Goal: Task Accomplishment & Management: Manage account settings

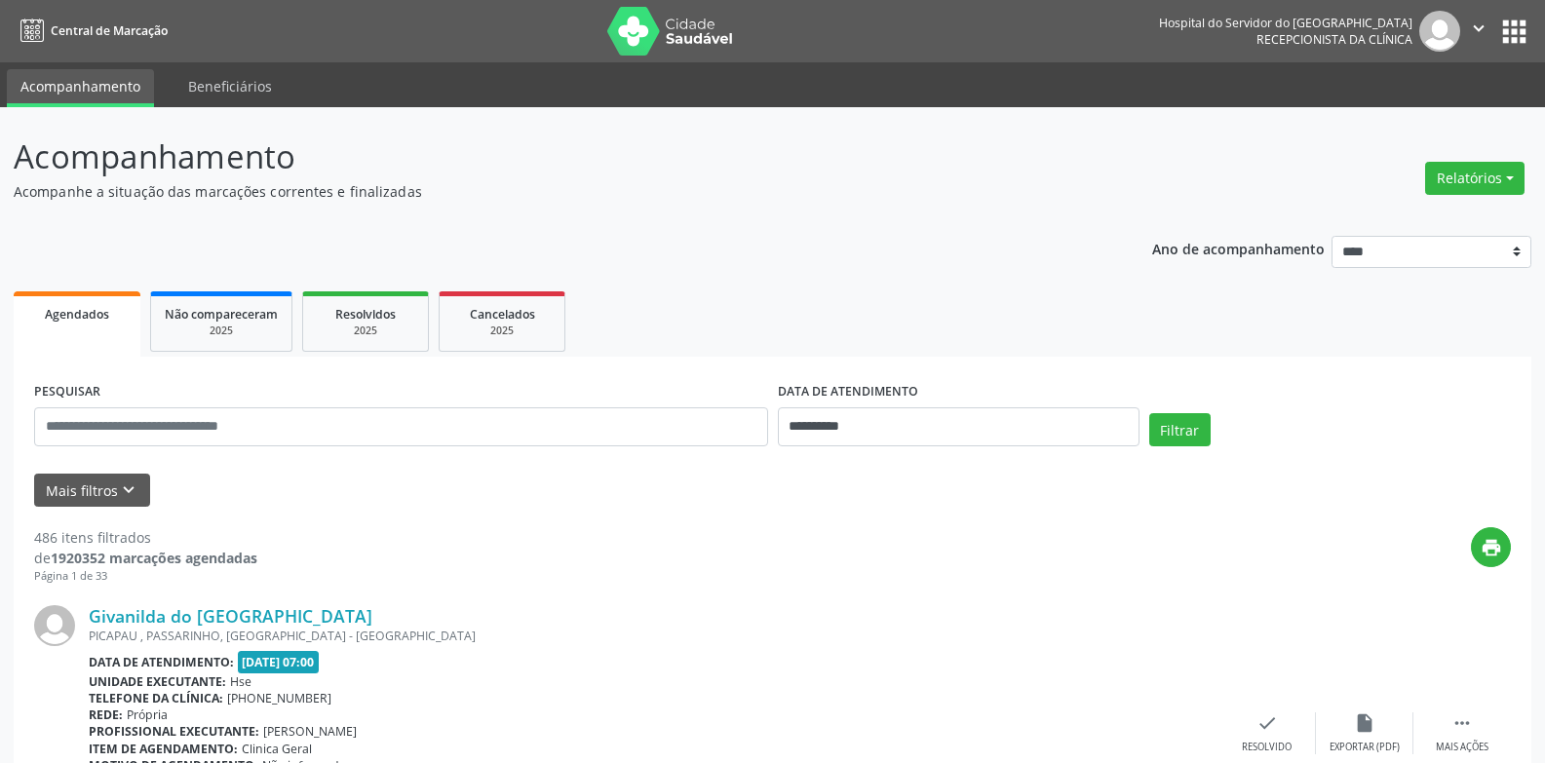
click at [116, 502] on button "Mais filtros keyboard_arrow_down" at bounding box center [92, 491] width 116 height 34
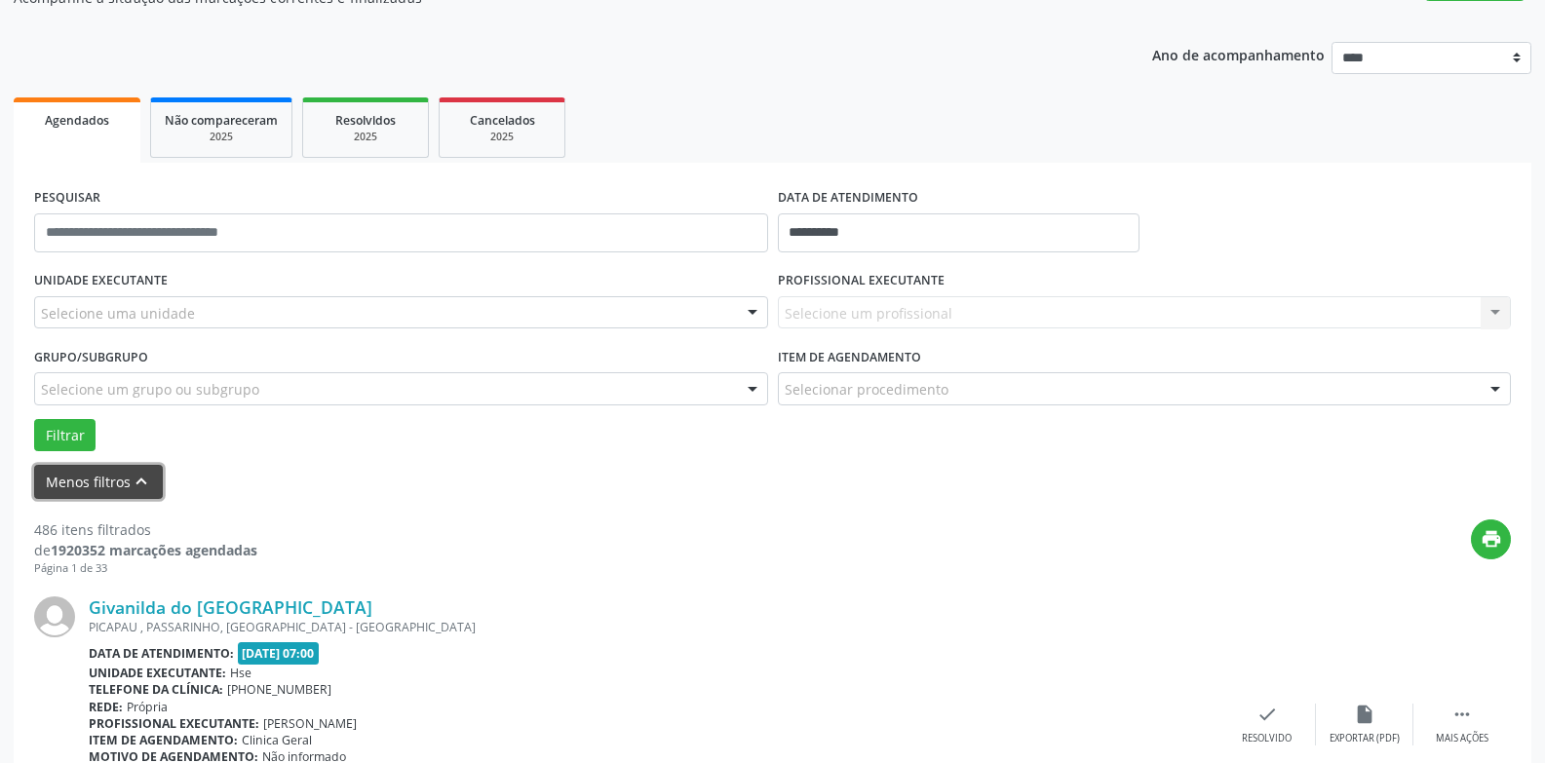
scroll to position [195, 0]
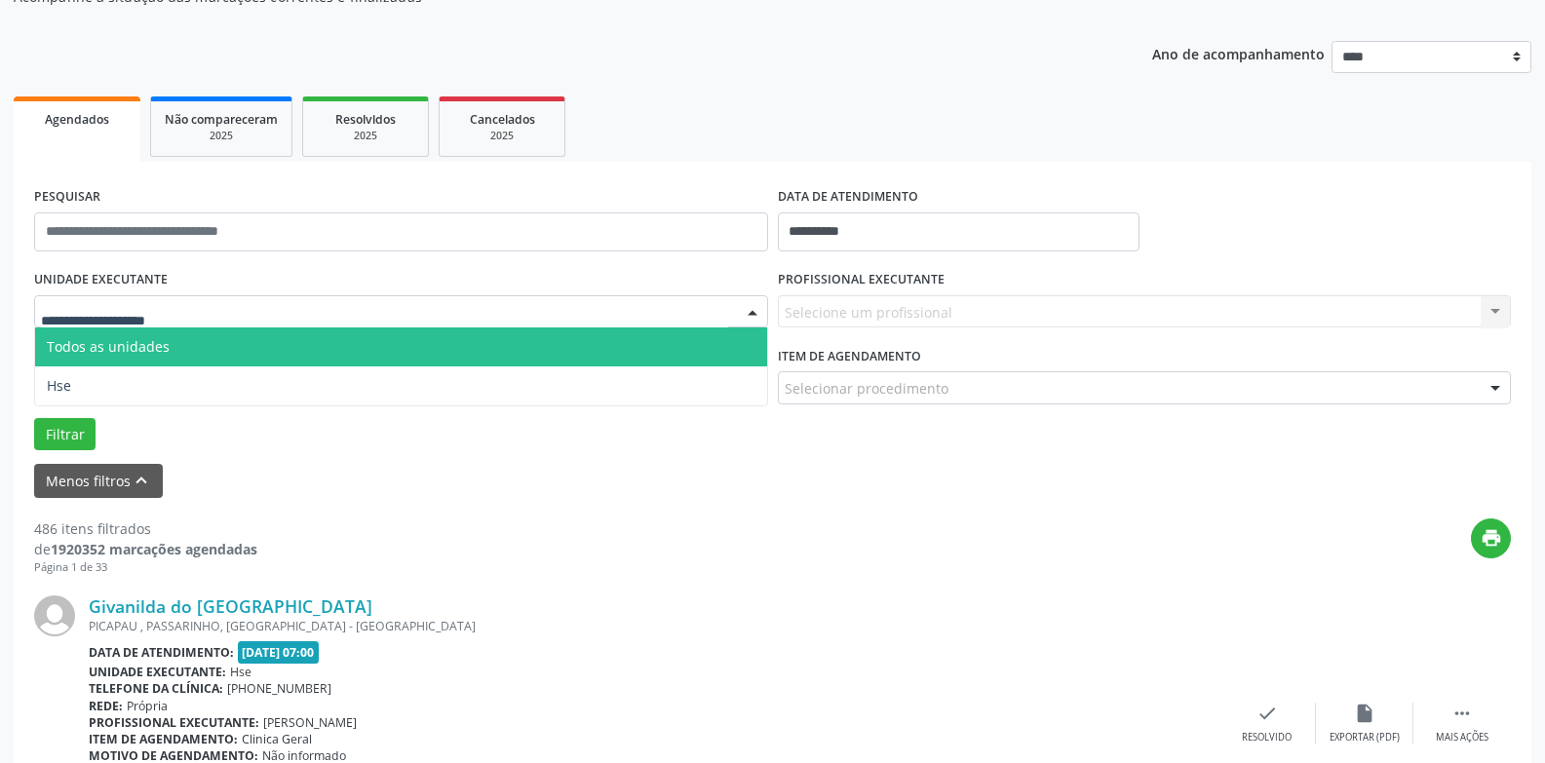
click at [614, 318] on div at bounding box center [401, 311] width 734 height 33
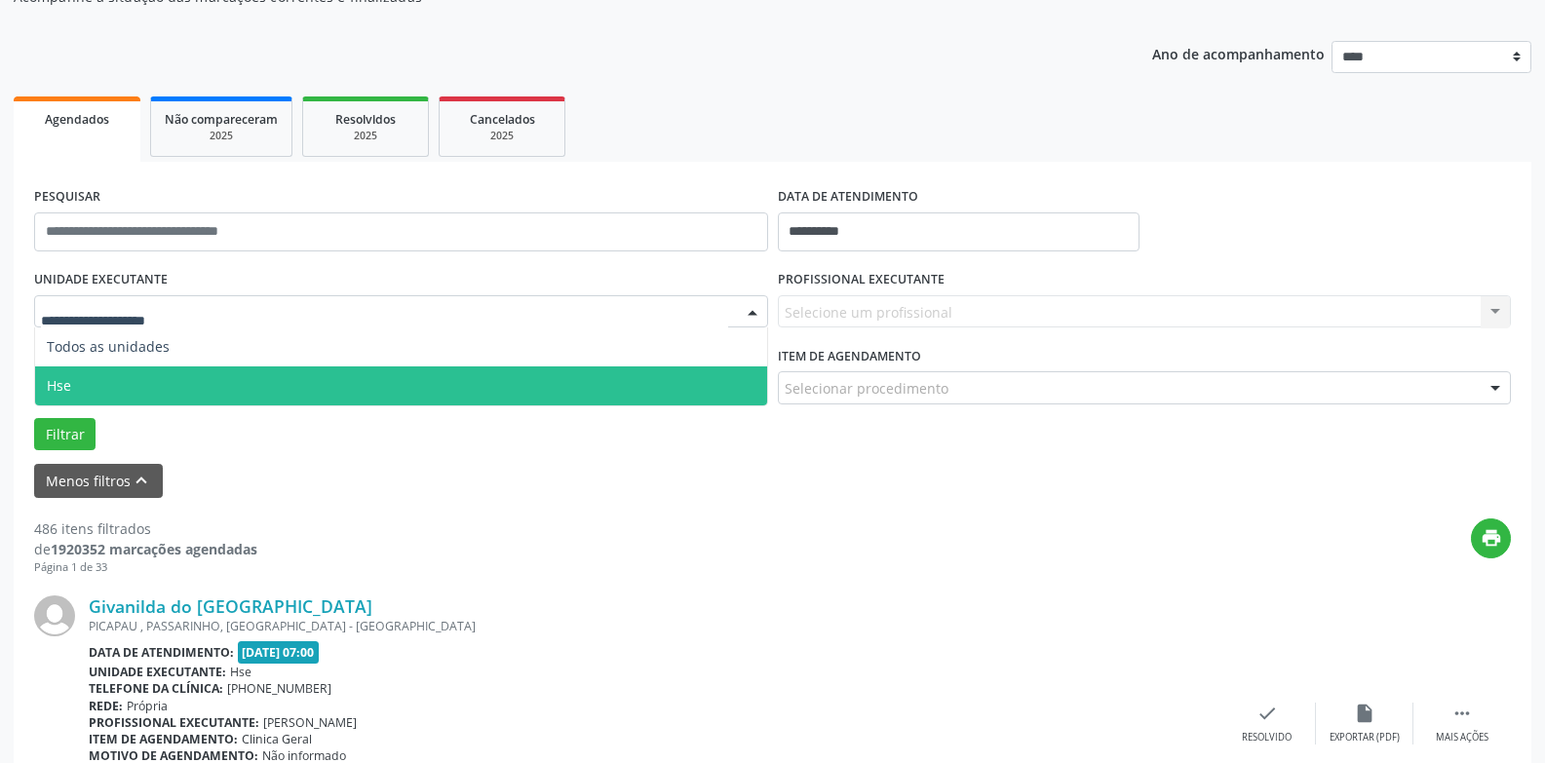
drag, startPoint x: 587, startPoint y: 379, endPoint x: 615, endPoint y: 378, distance: 28.3
click at [587, 379] on span "Hse" at bounding box center [401, 385] width 732 height 39
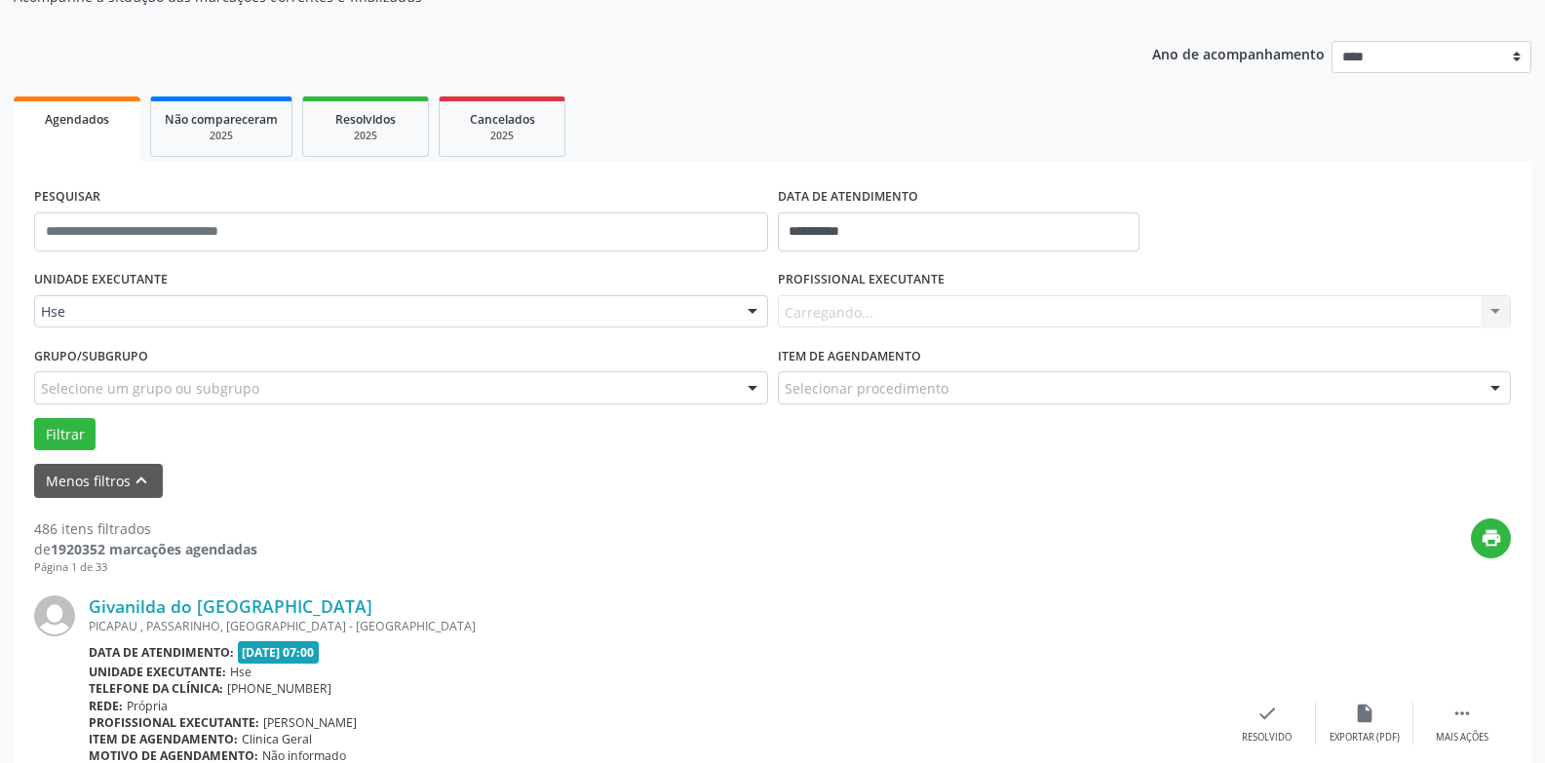
click at [958, 305] on div "Carregando... Nenhum resultado encontrado para: " " Não há nenhuma opção para s…" at bounding box center [1145, 311] width 734 height 33
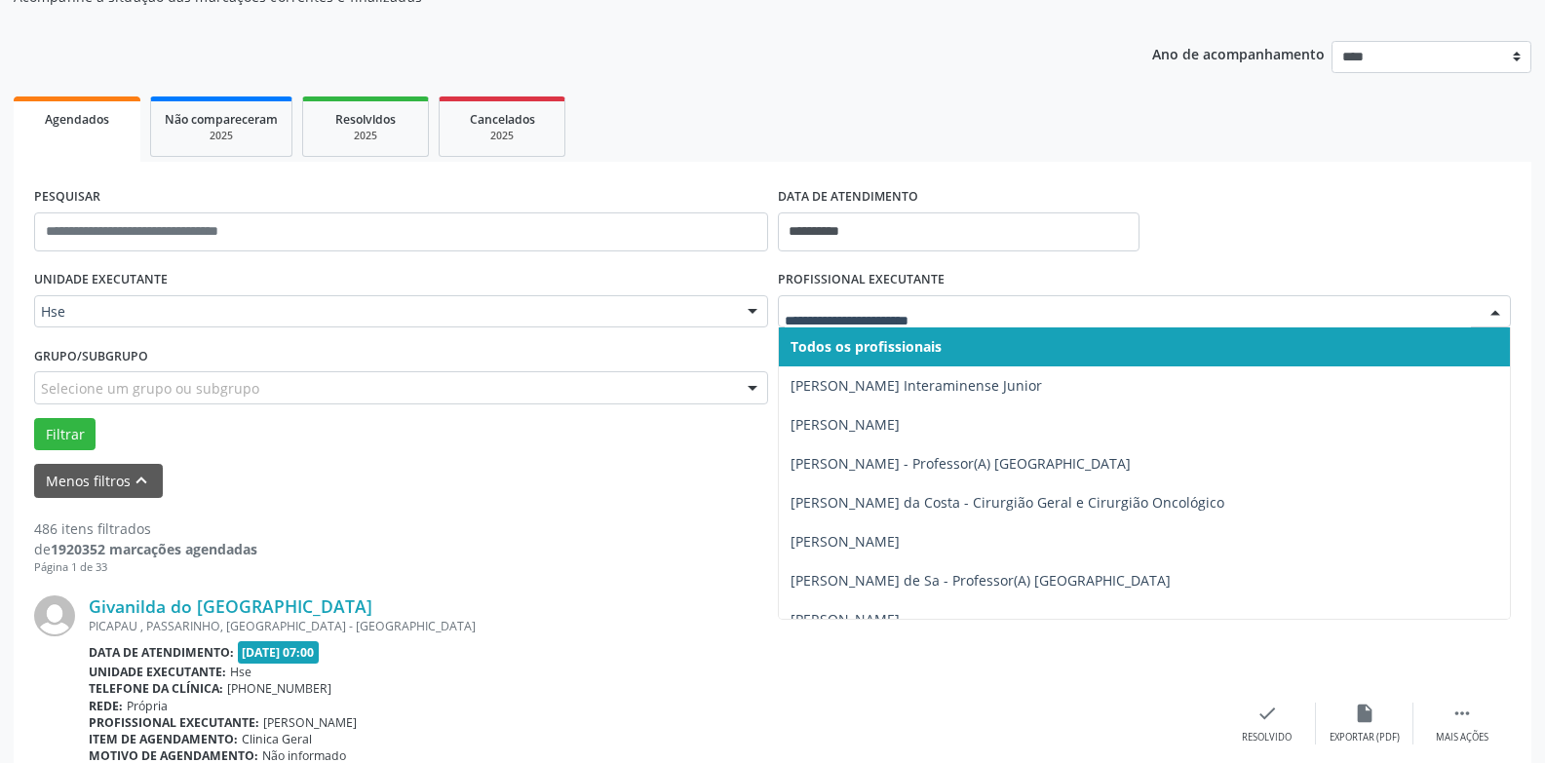
drag, startPoint x: 945, startPoint y: 314, endPoint x: 930, endPoint y: 319, distance: 16.3
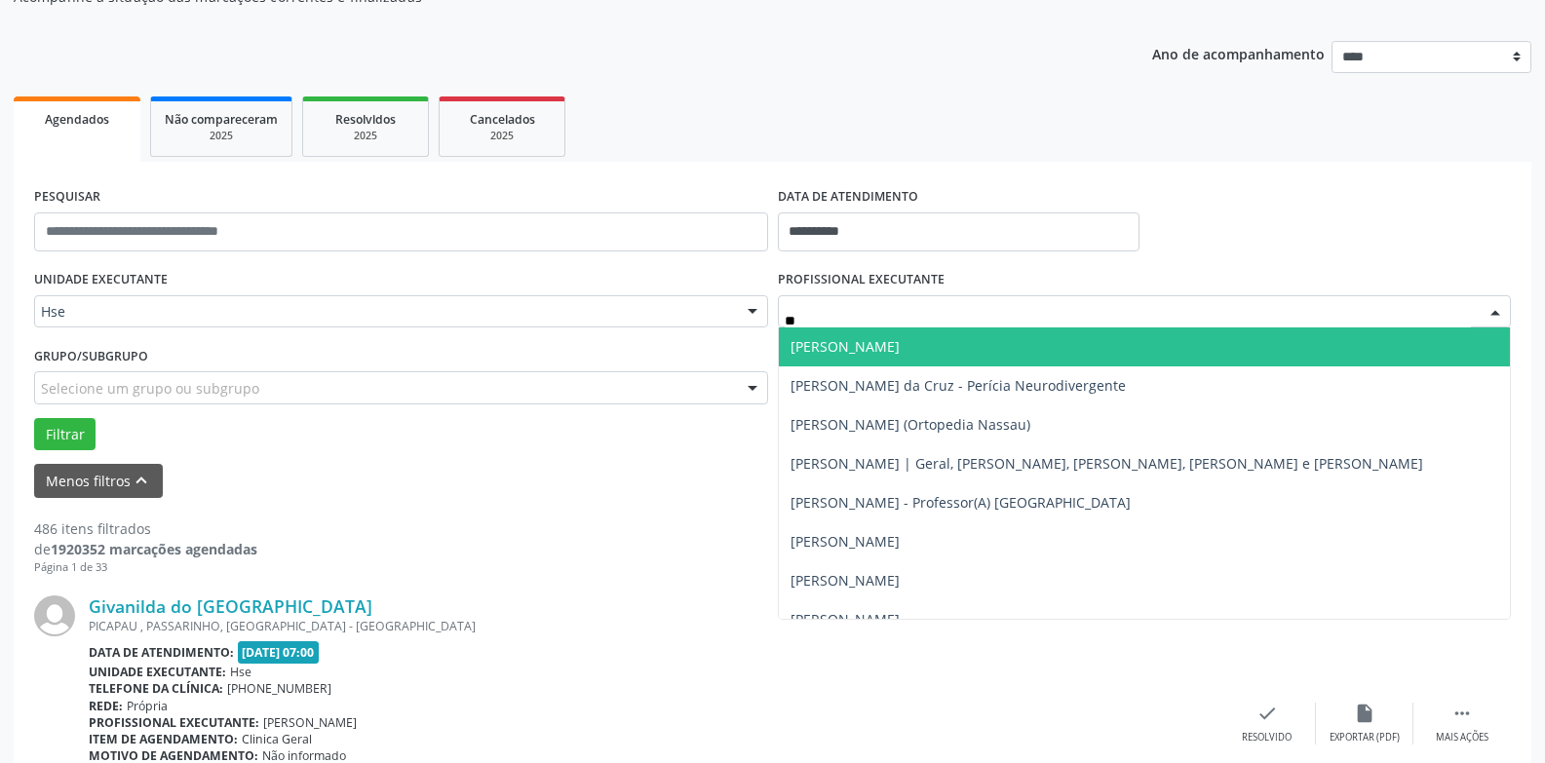
type input "***"
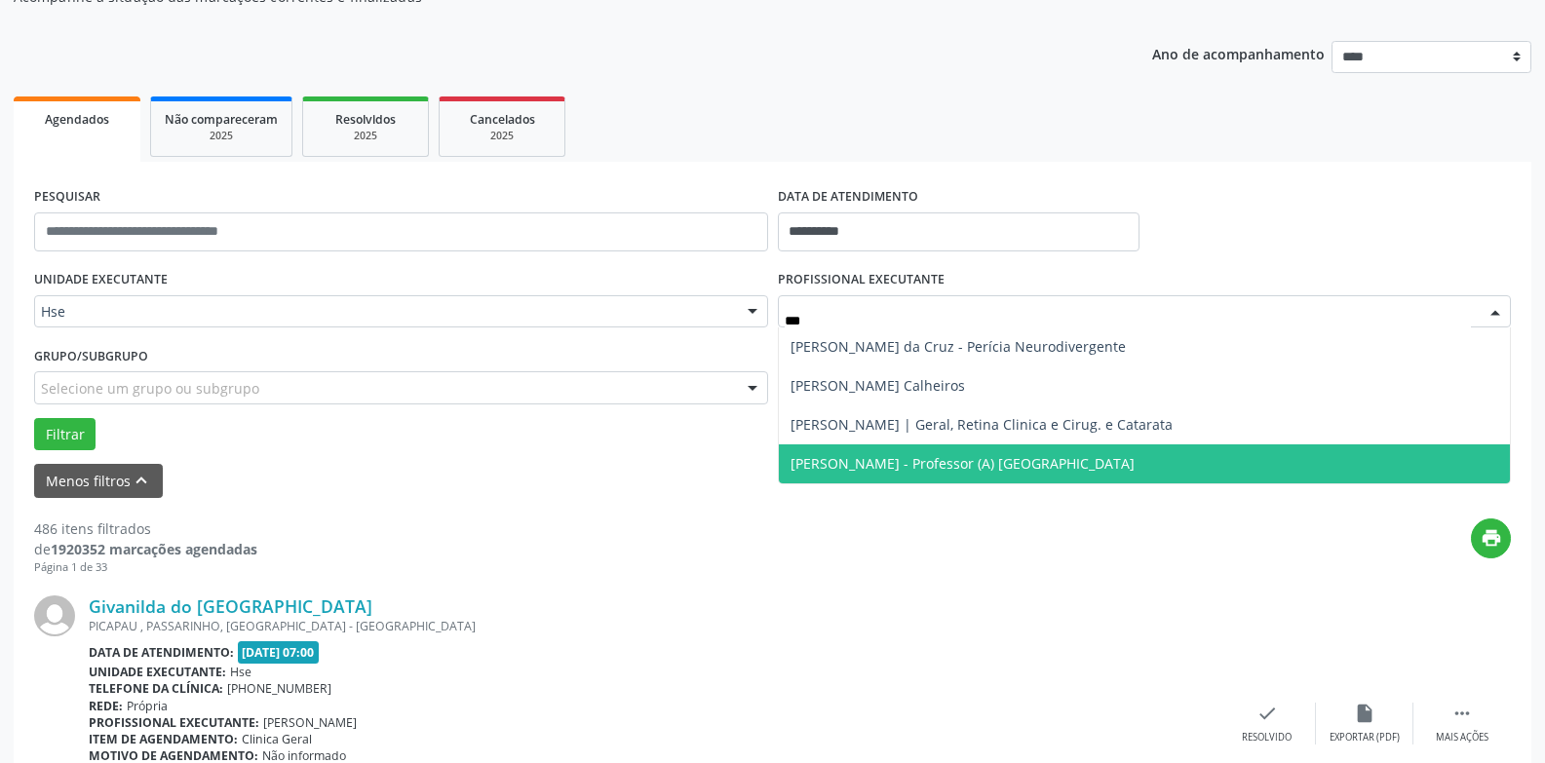
click at [958, 468] on span "Veronica Batista da Silva Bandeira de Melo - Professor (A) Nassau" at bounding box center [962, 463] width 344 height 19
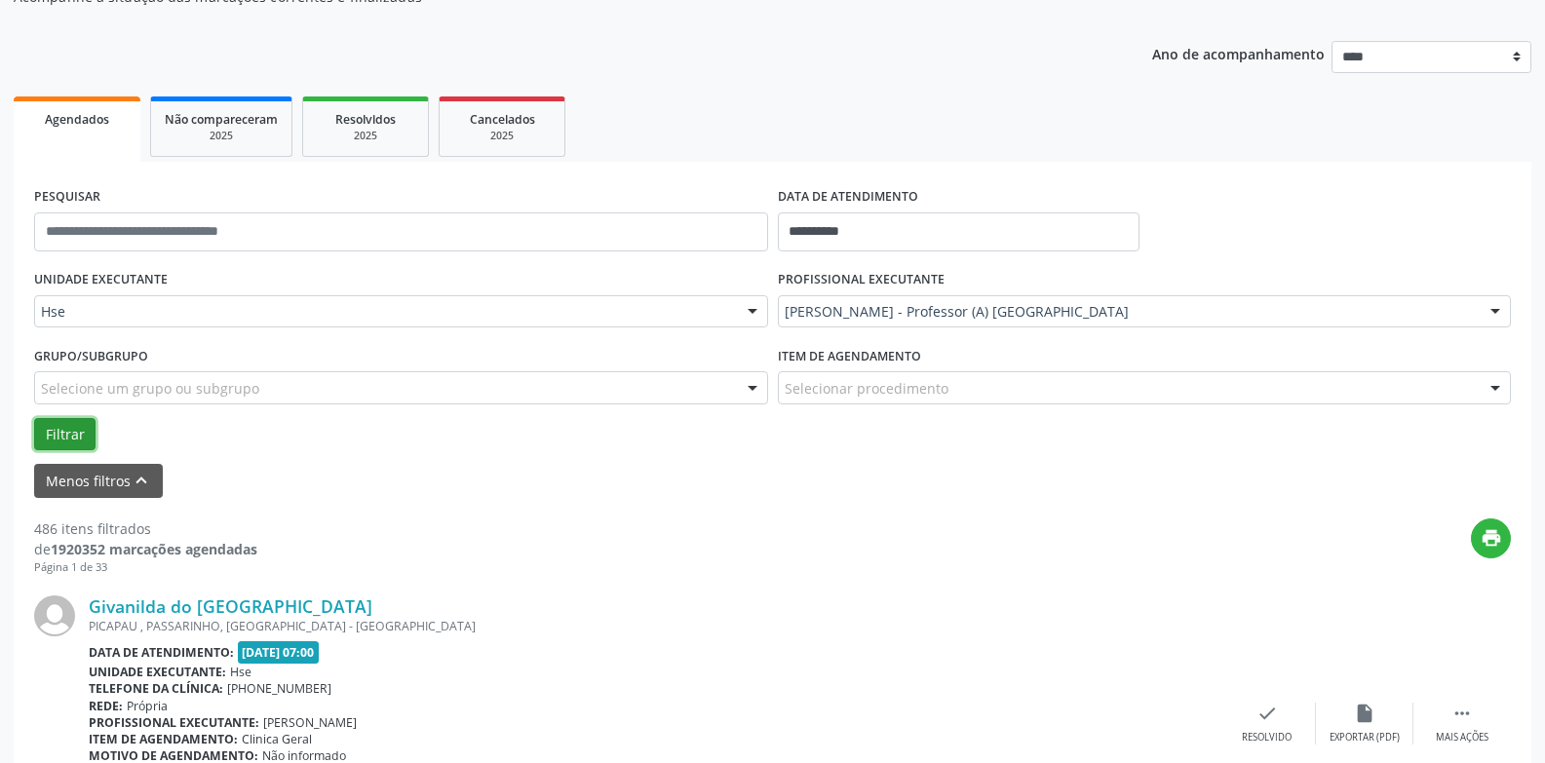
click at [82, 439] on button "Filtrar" at bounding box center [64, 434] width 61 height 33
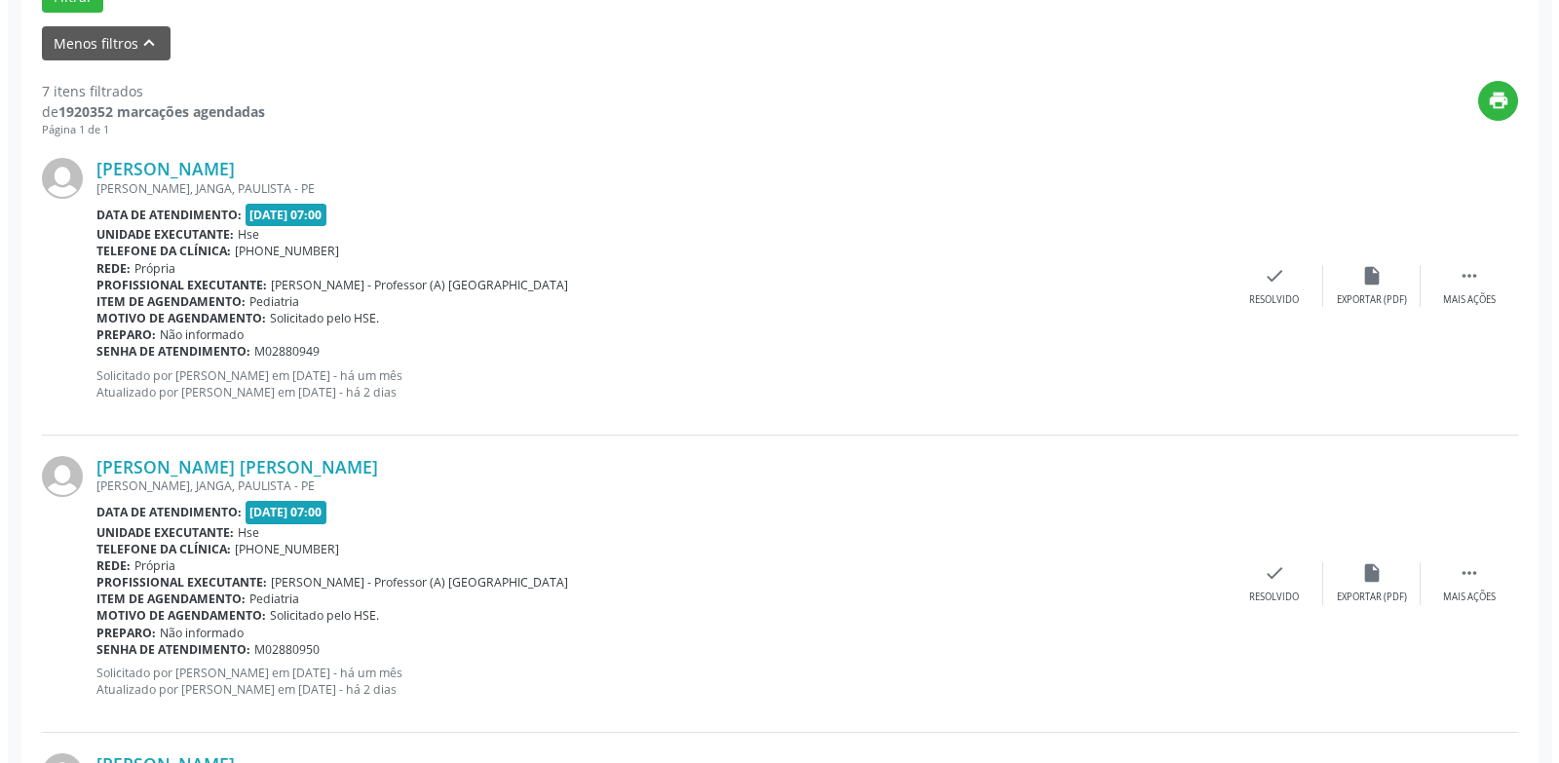
scroll to position [682, 0]
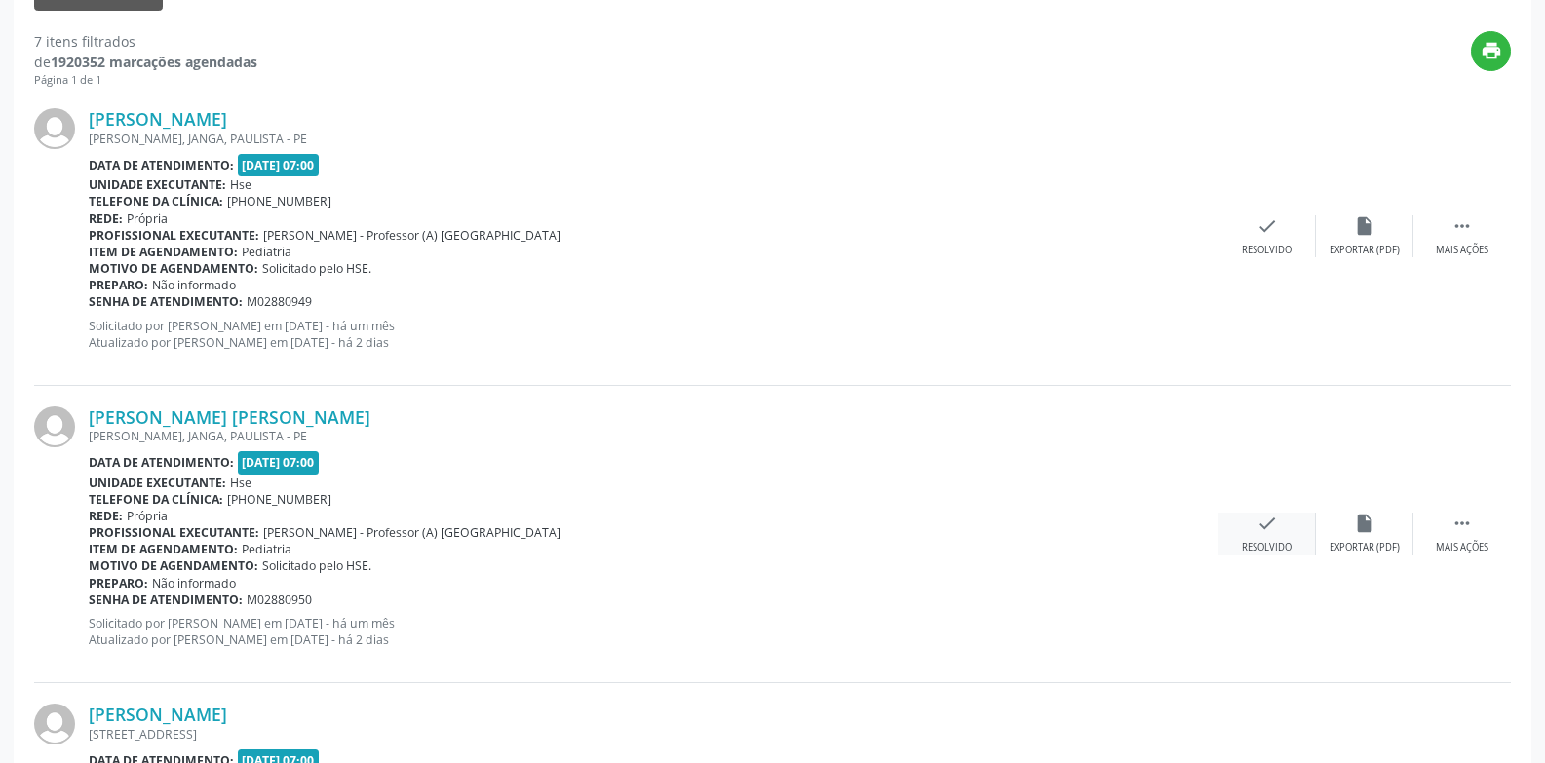
click at [1251, 518] on div "check Resolvido" at bounding box center [1266, 534] width 97 height 42
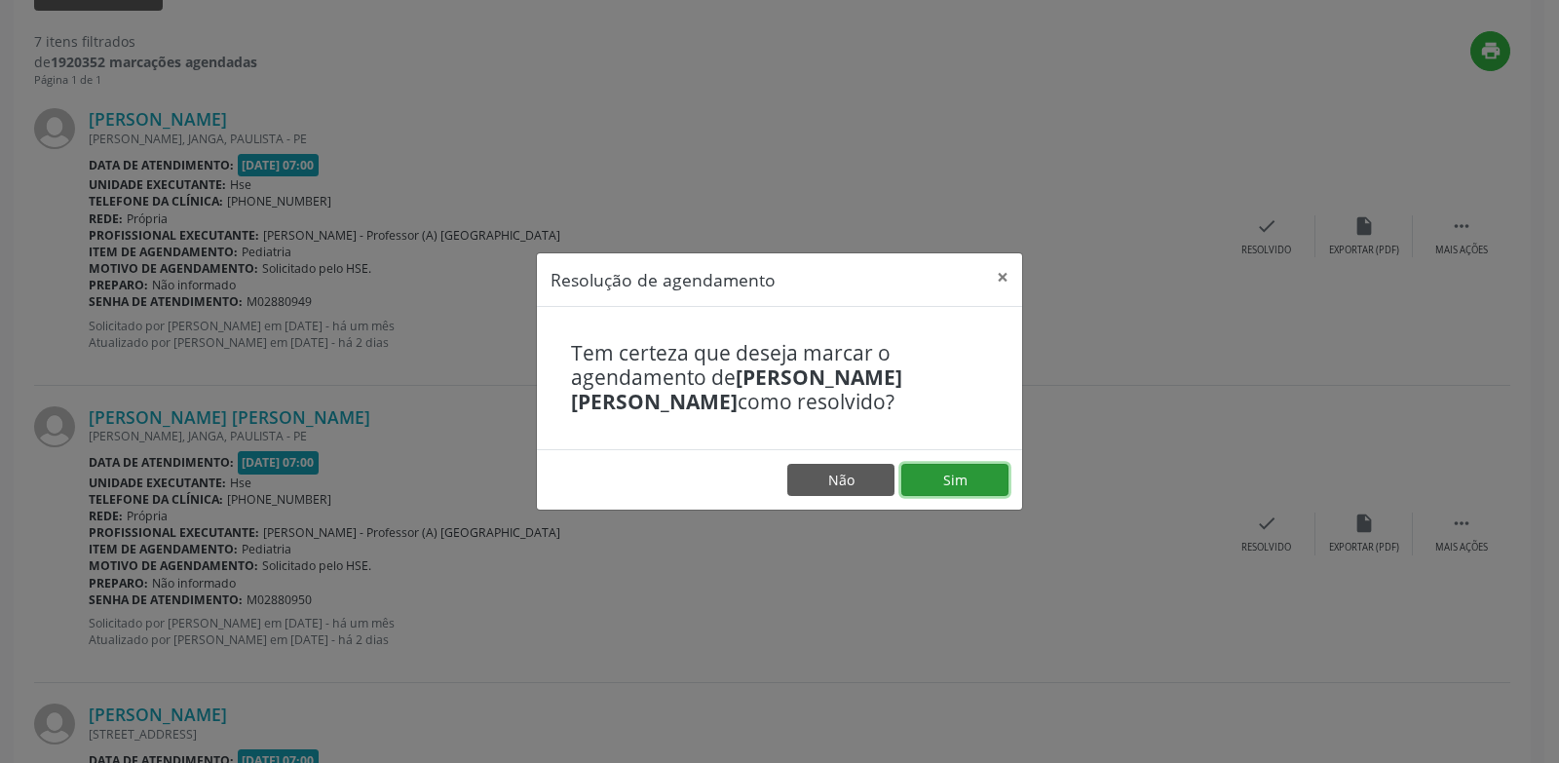
click at [981, 478] on button "Sim" at bounding box center [954, 480] width 107 height 33
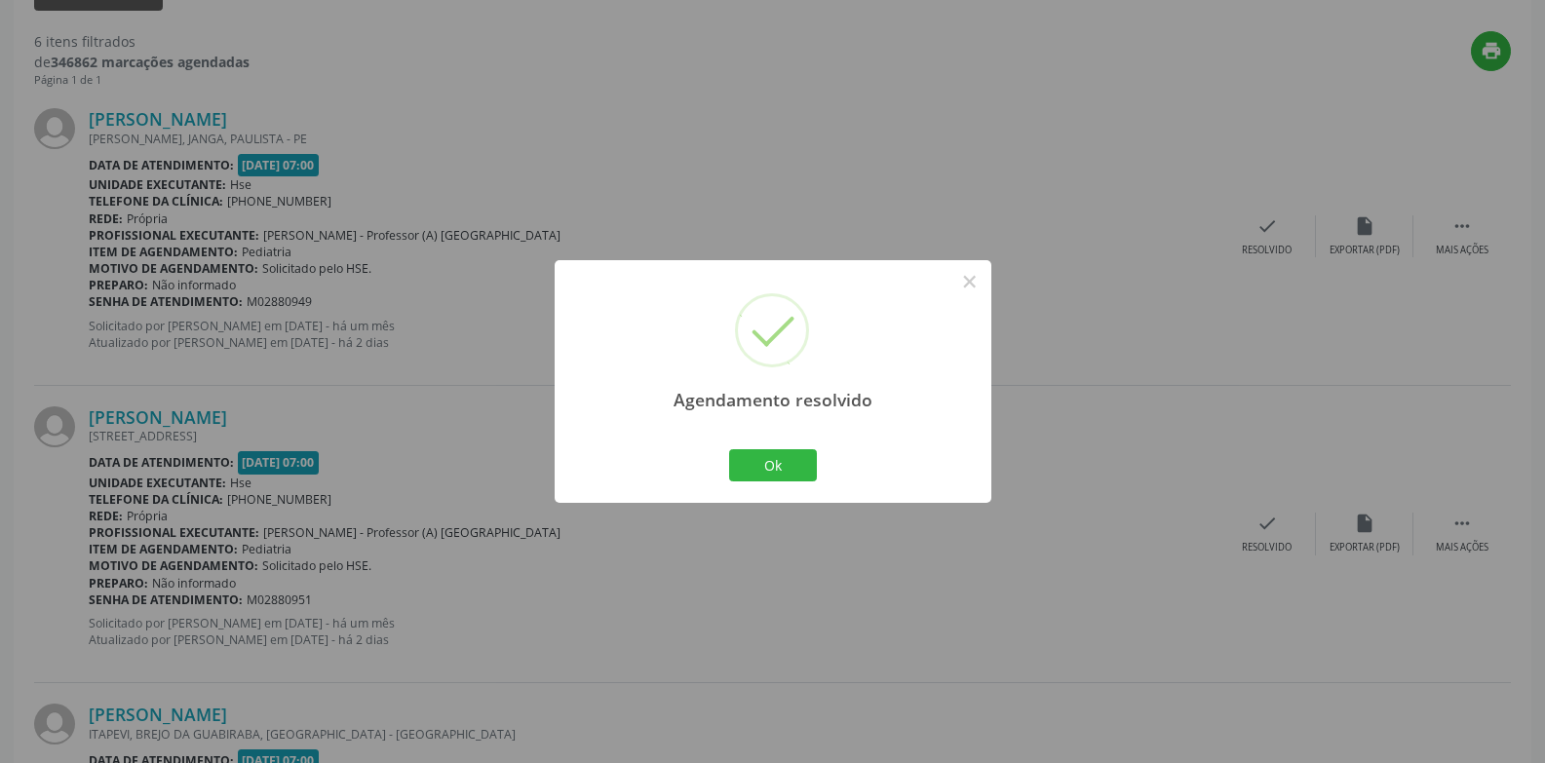
click at [767, 447] on div "Ok Cancel" at bounding box center [772, 464] width 96 height 41
click at [787, 450] on button "Ok" at bounding box center [773, 465] width 88 height 33
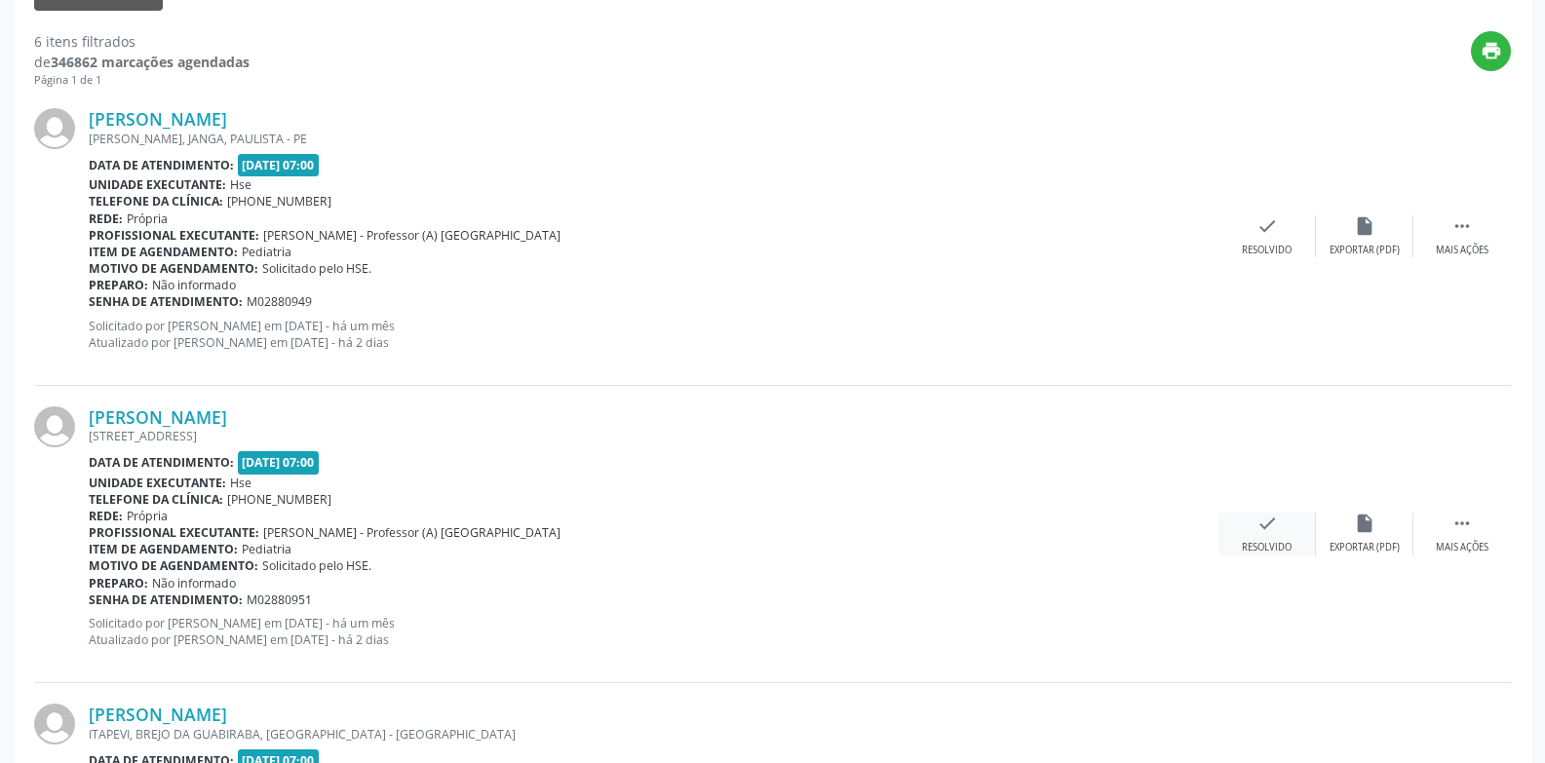
click at [1265, 523] on icon "check" at bounding box center [1266, 523] width 21 height 21
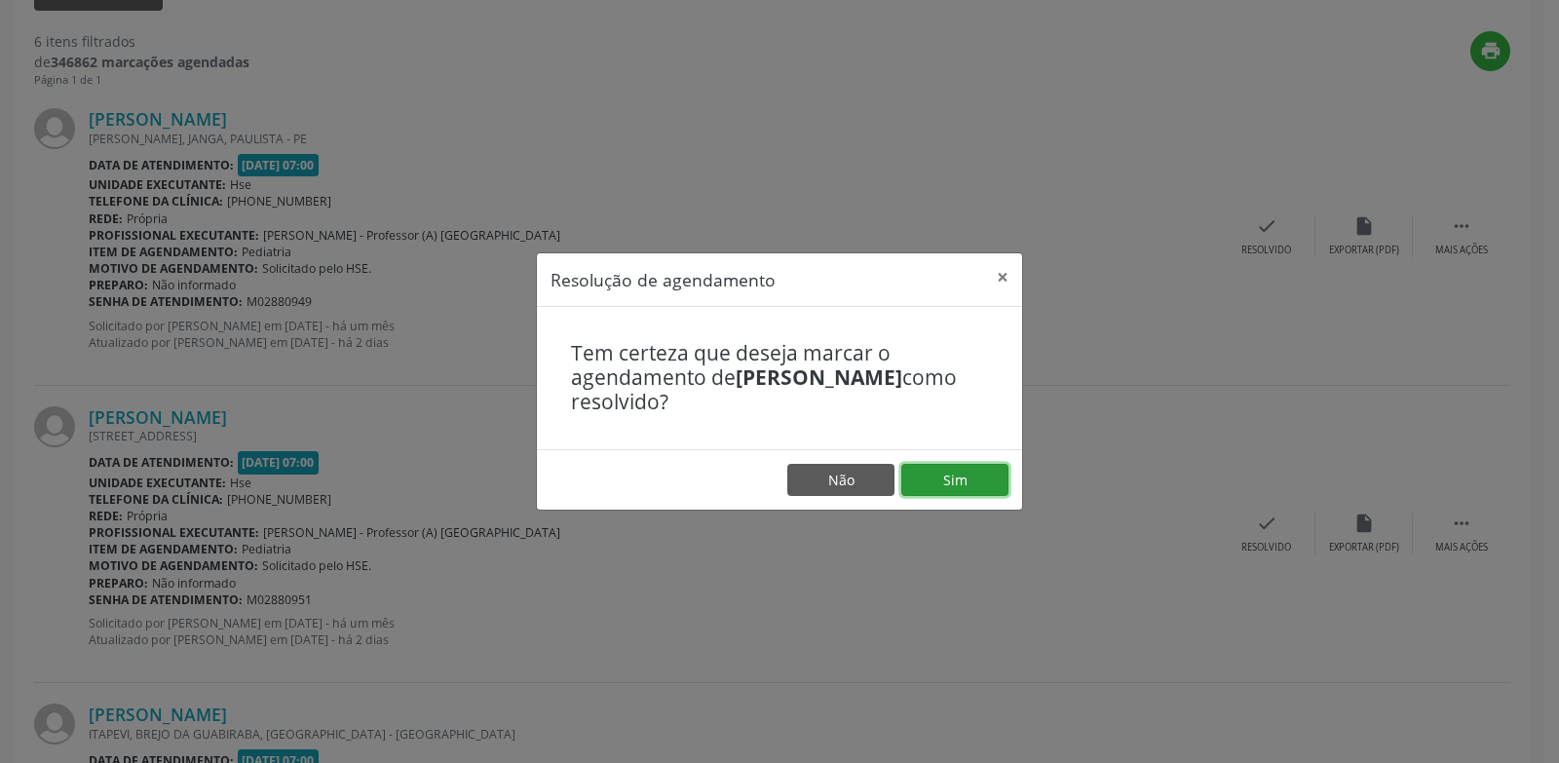
click at [982, 477] on button "Sim" at bounding box center [954, 480] width 107 height 33
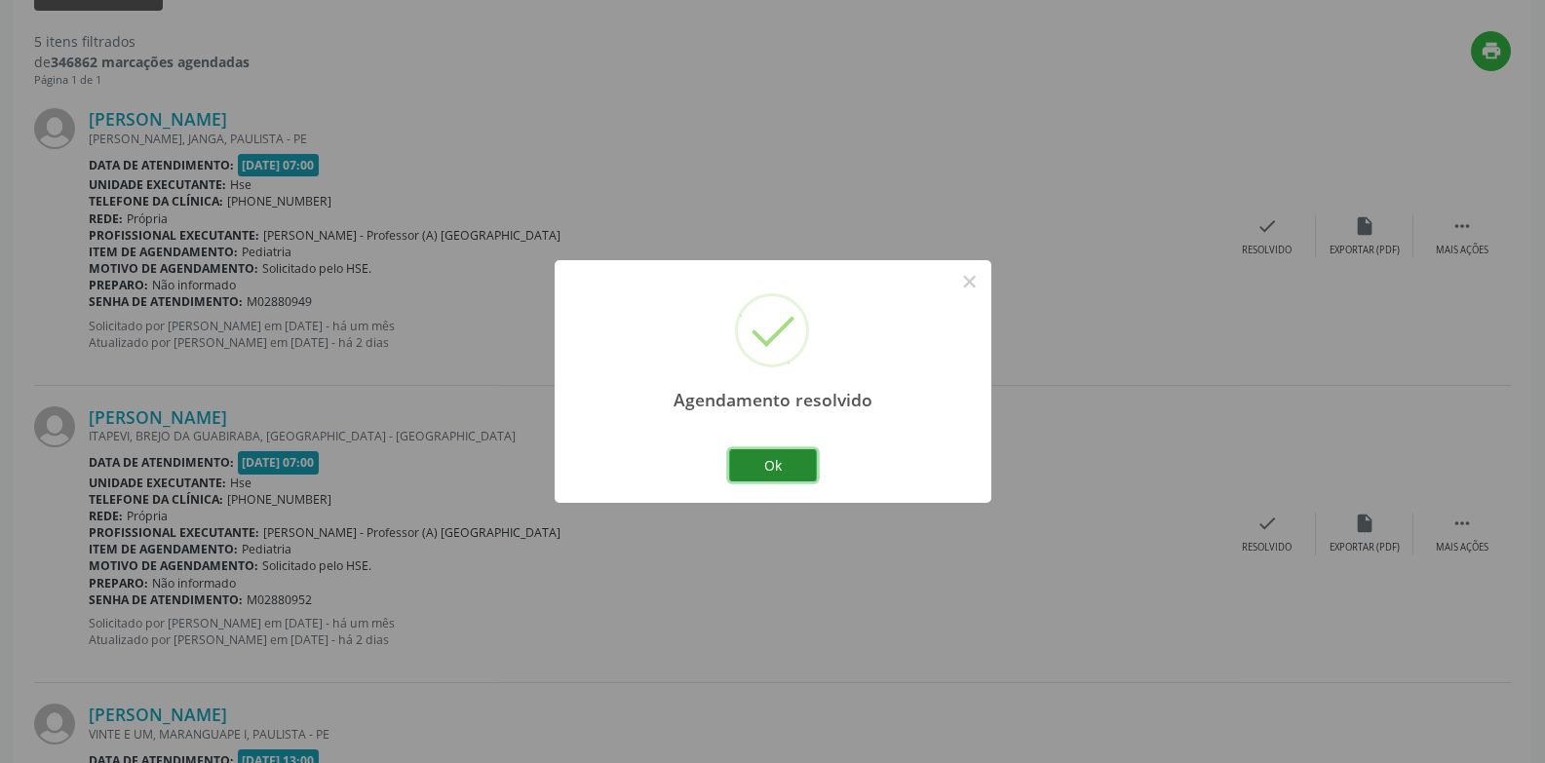
click at [791, 461] on button "Ok" at bounding box center [773, 465] width 88 height 33
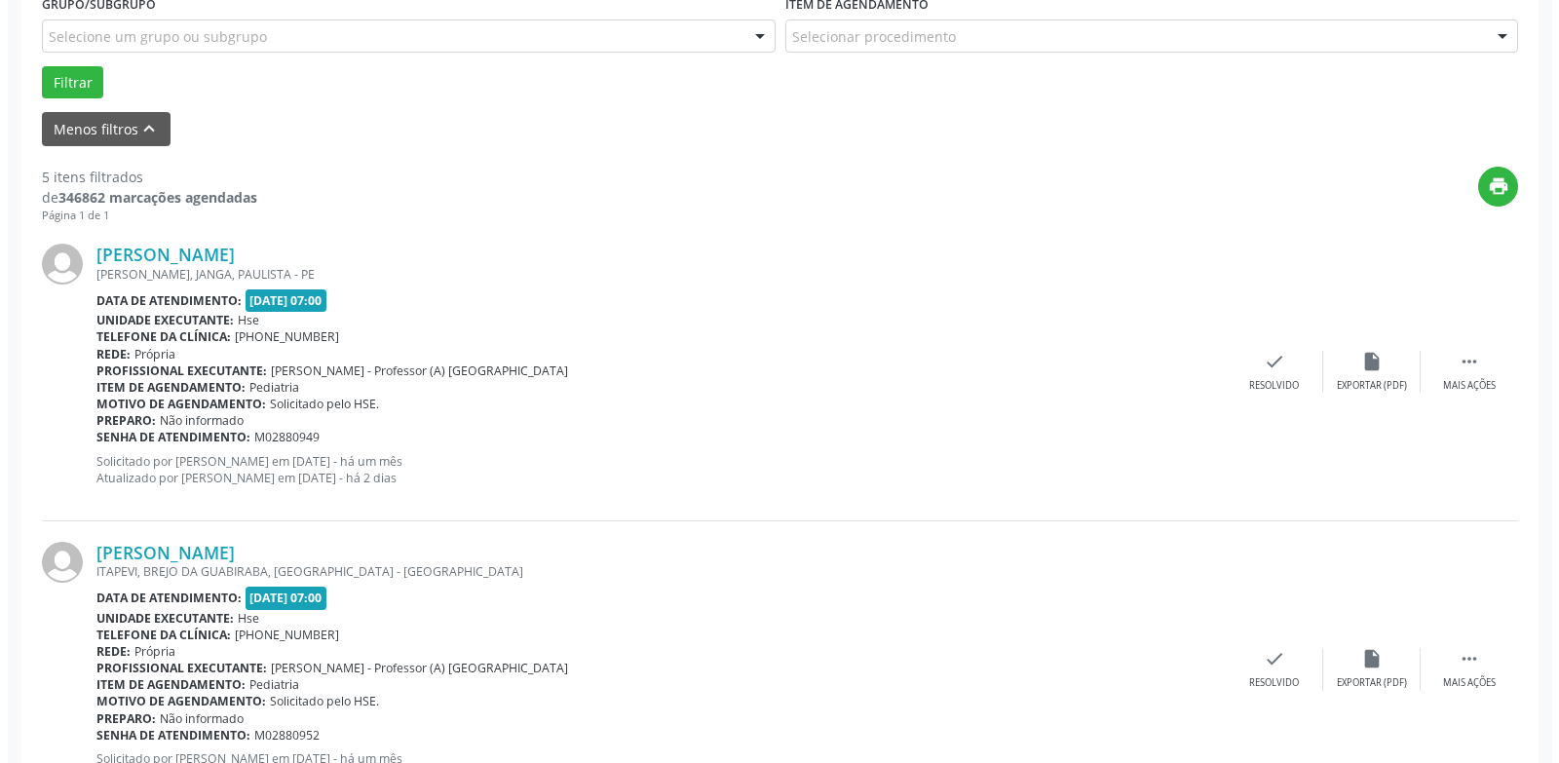
scroll to position [585, 0]
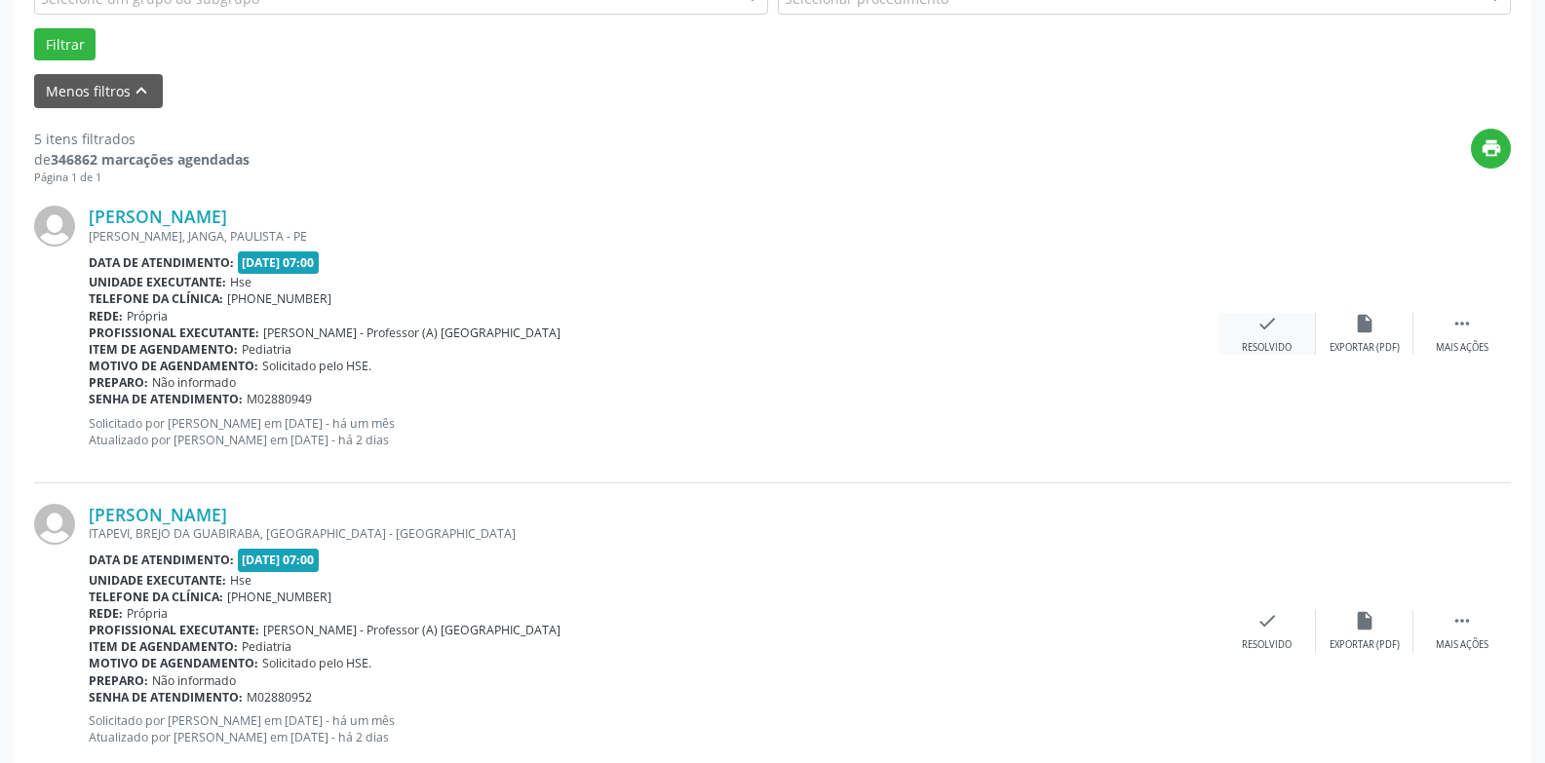
click at [1250, 324] on div "check Resolvido" at bounding box center [1266, 334] width 97 height 42
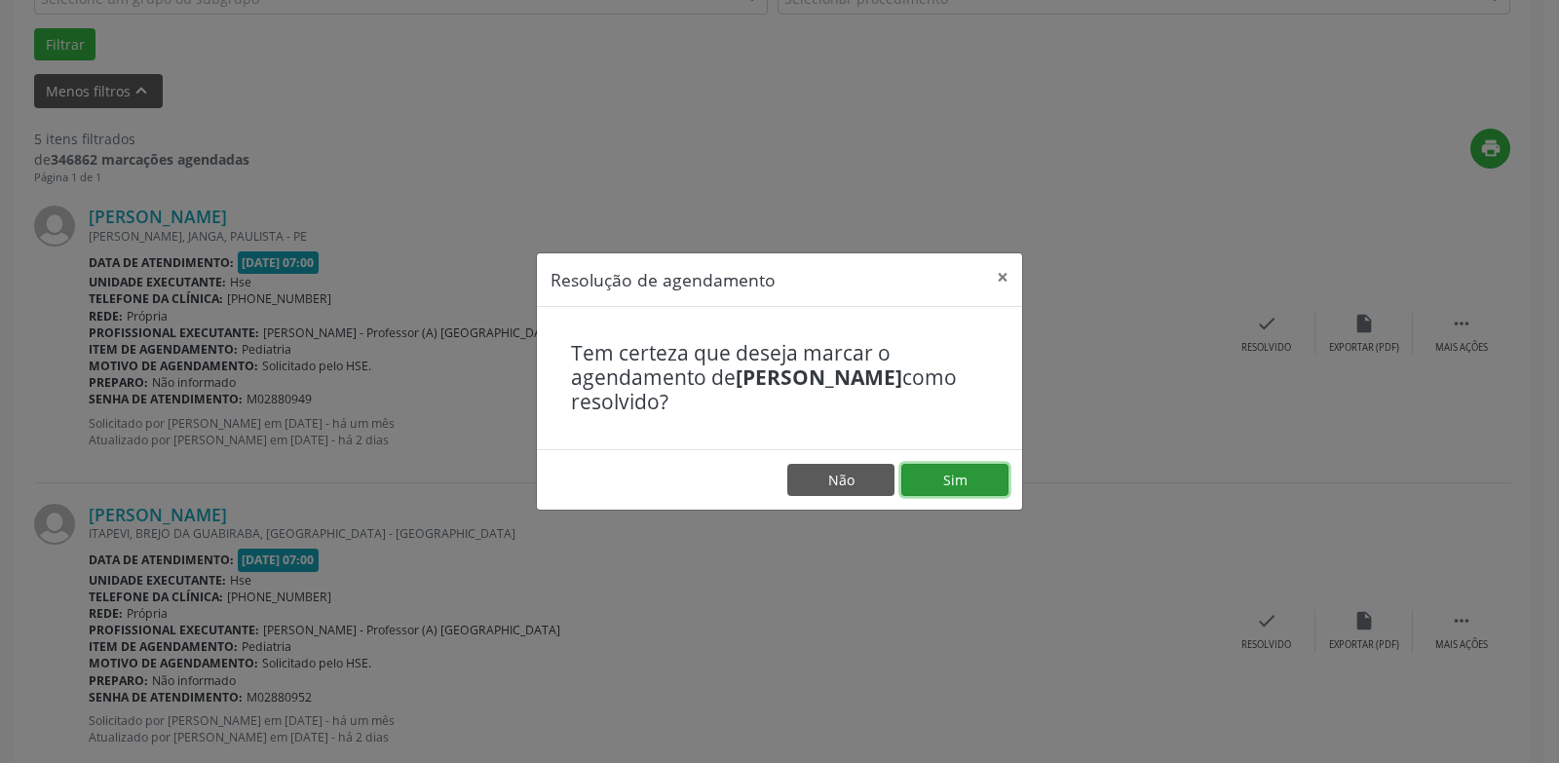
click at [949, 477] on button "Sim" at bounding box center [954, 480] width 107 height 33
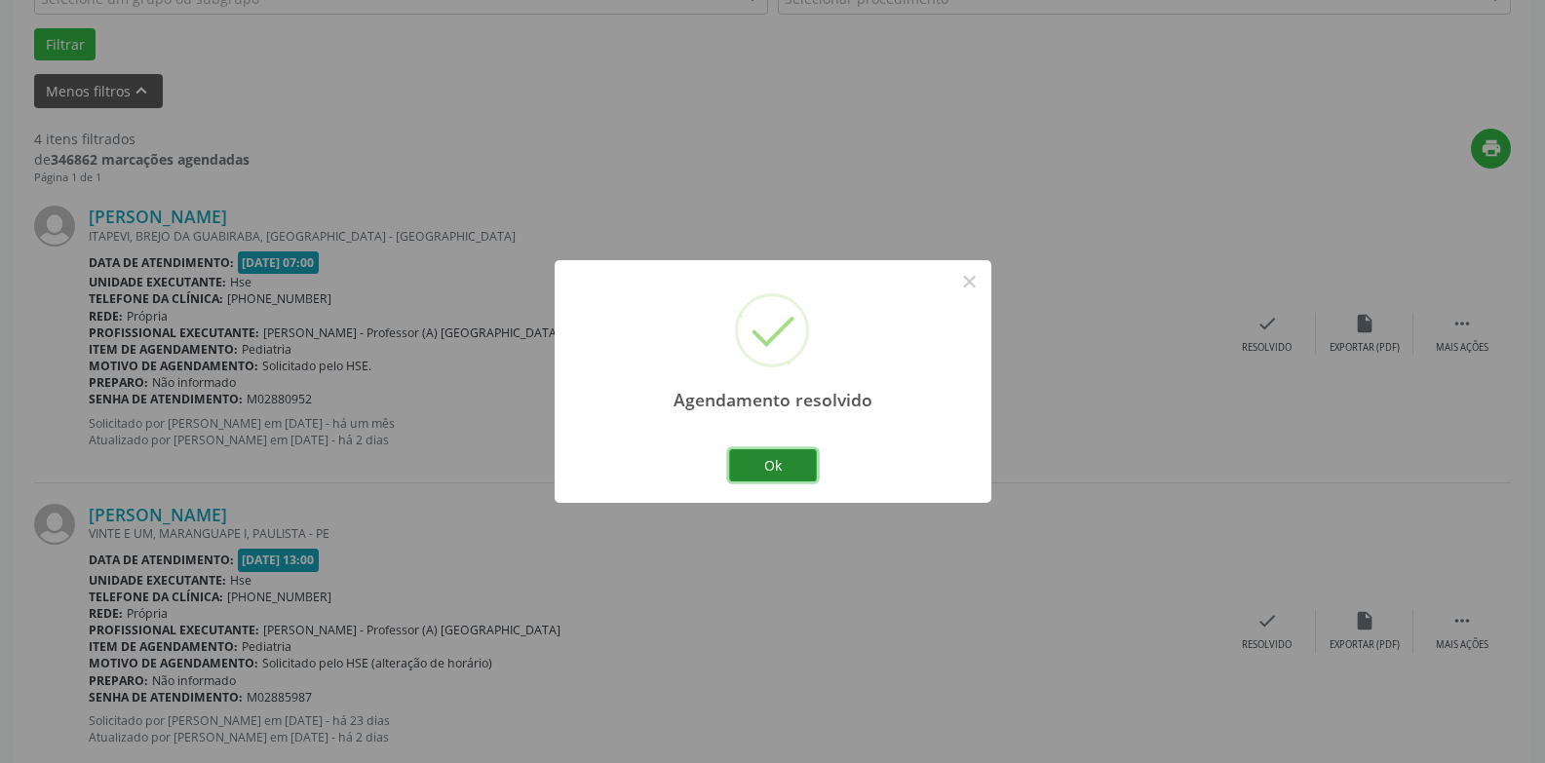
click at [785, 464] on button "Ok" at bounding box center [773, 465] width 88 height 33
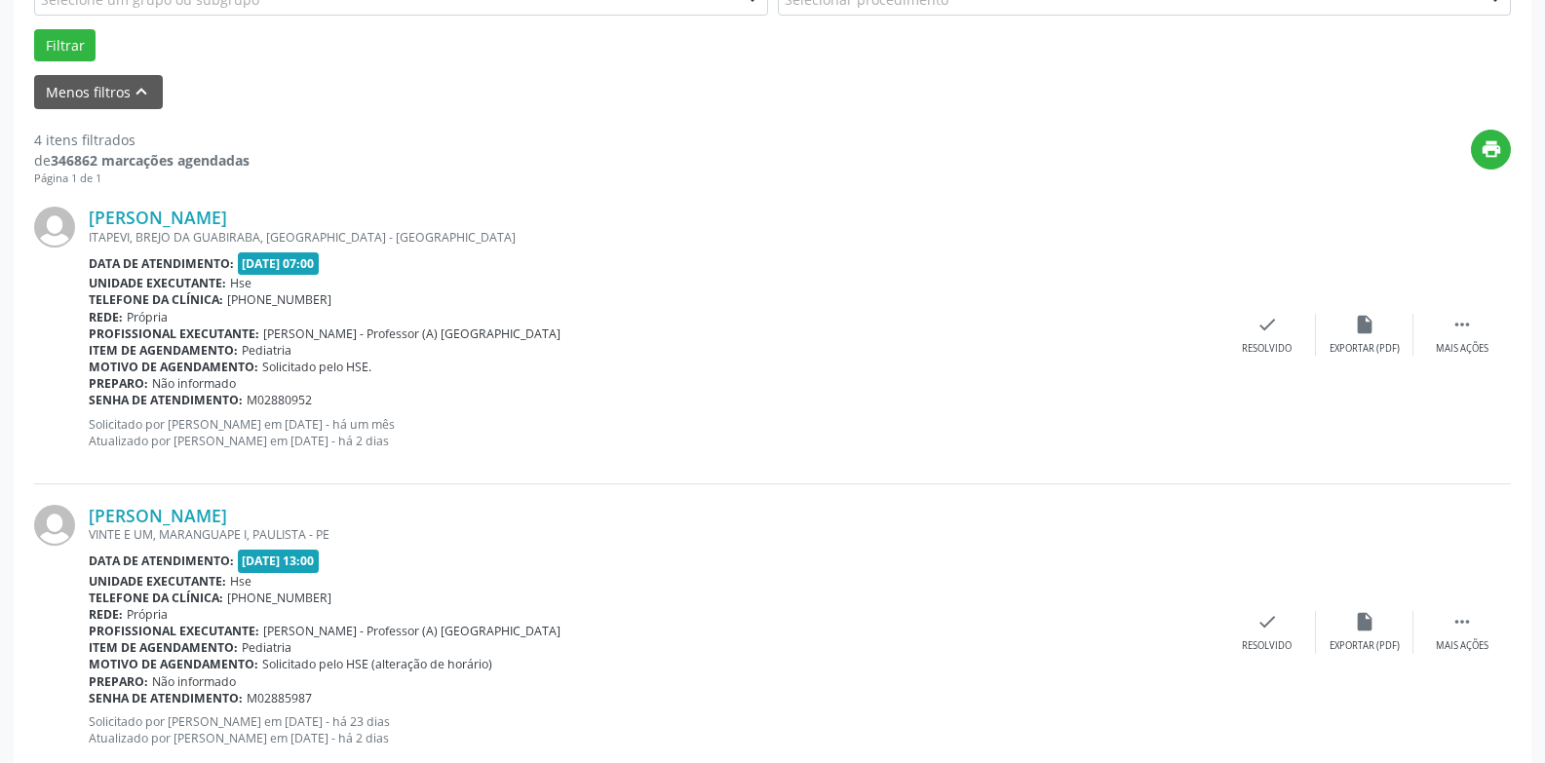
scroll to position [532, 0]
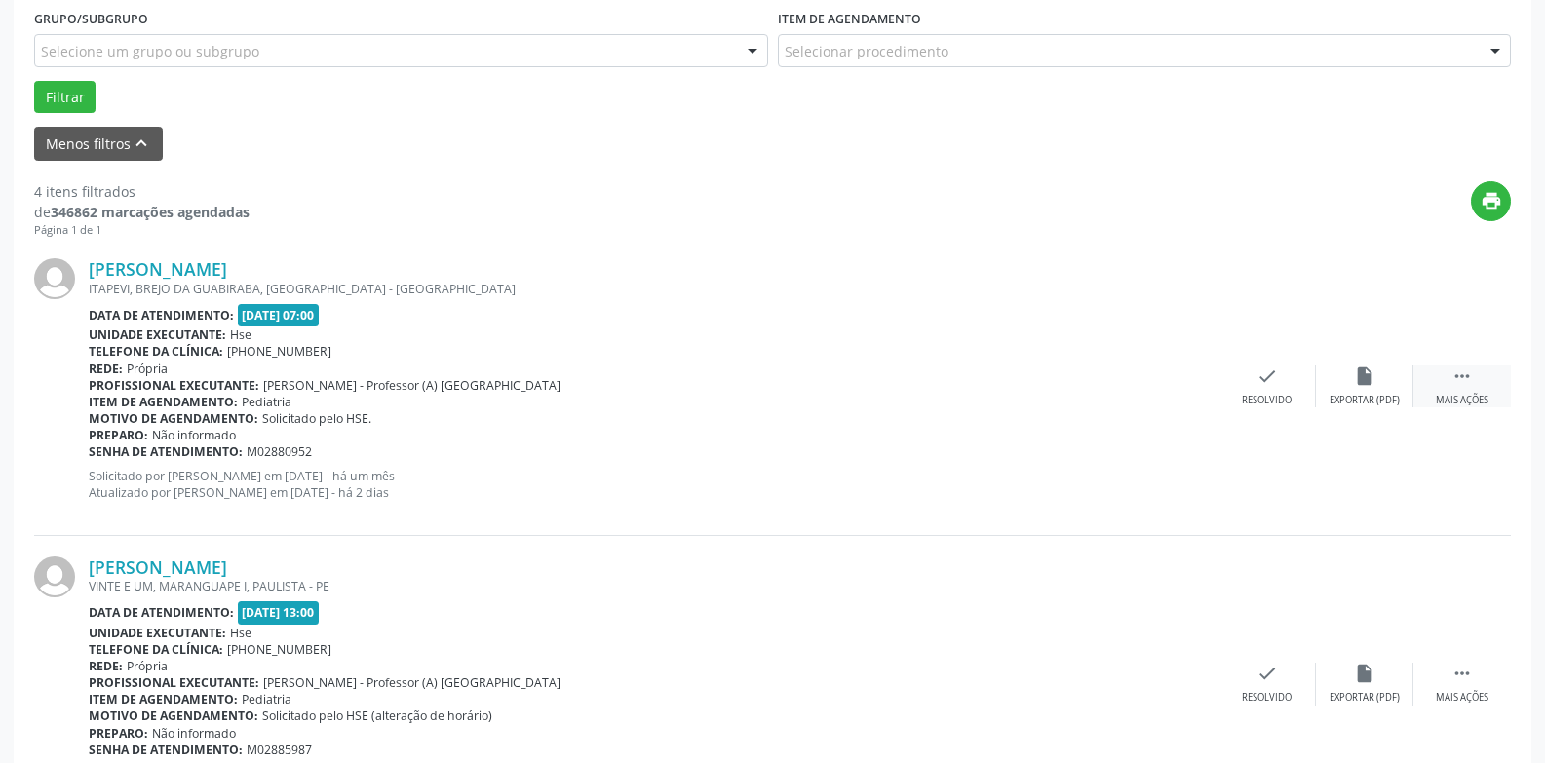
click at [1485, 378] on div " Mais ações" at bounding box center [1461, 386] width 97 height 42
click at [1371, 401] on div "Não compareceu" at bounding box center [1363, 401] width 83 height 14
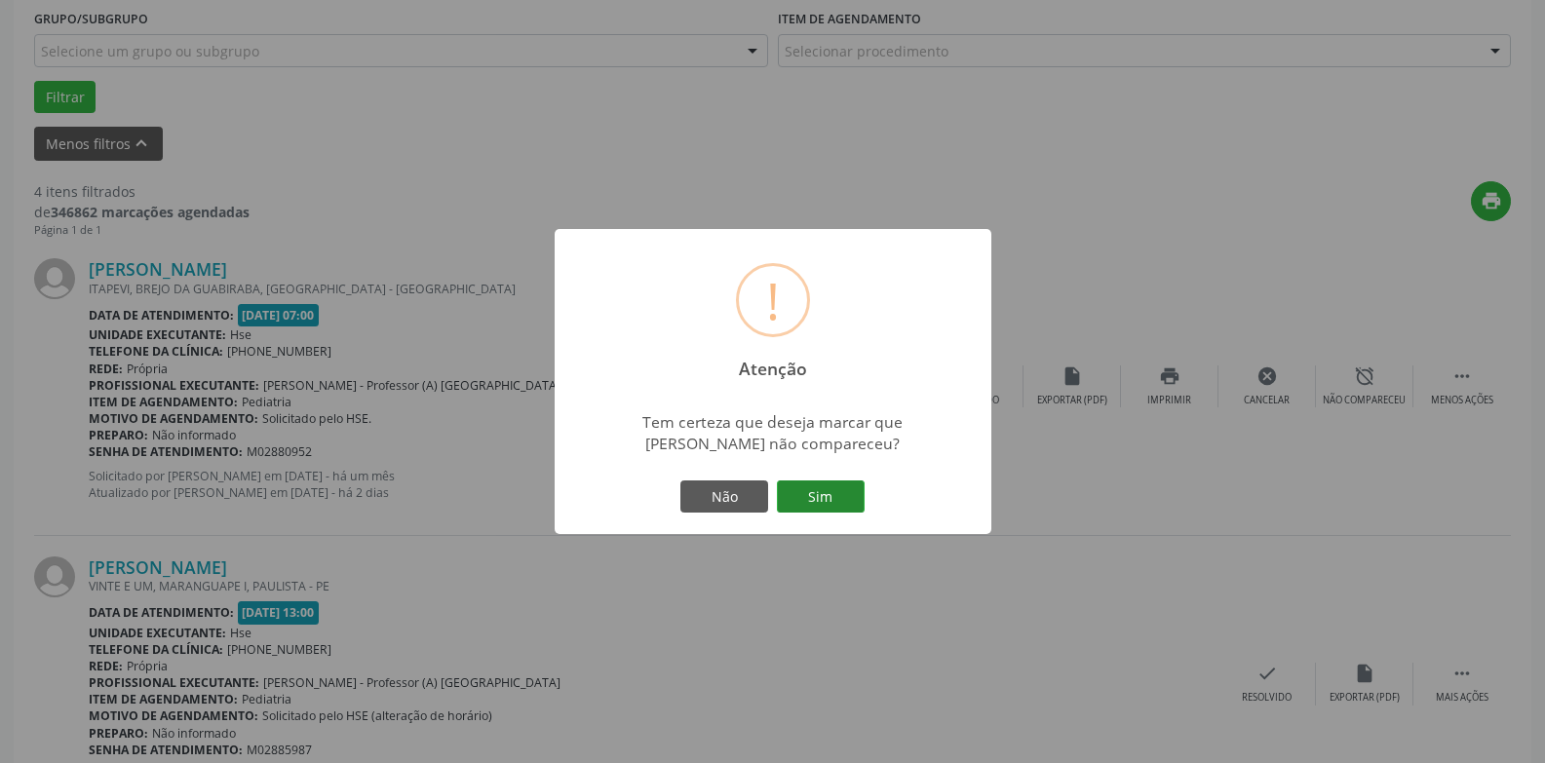
click at [840, 504] on button "Sim" at bounding box center [821, 496] width 88 height 33
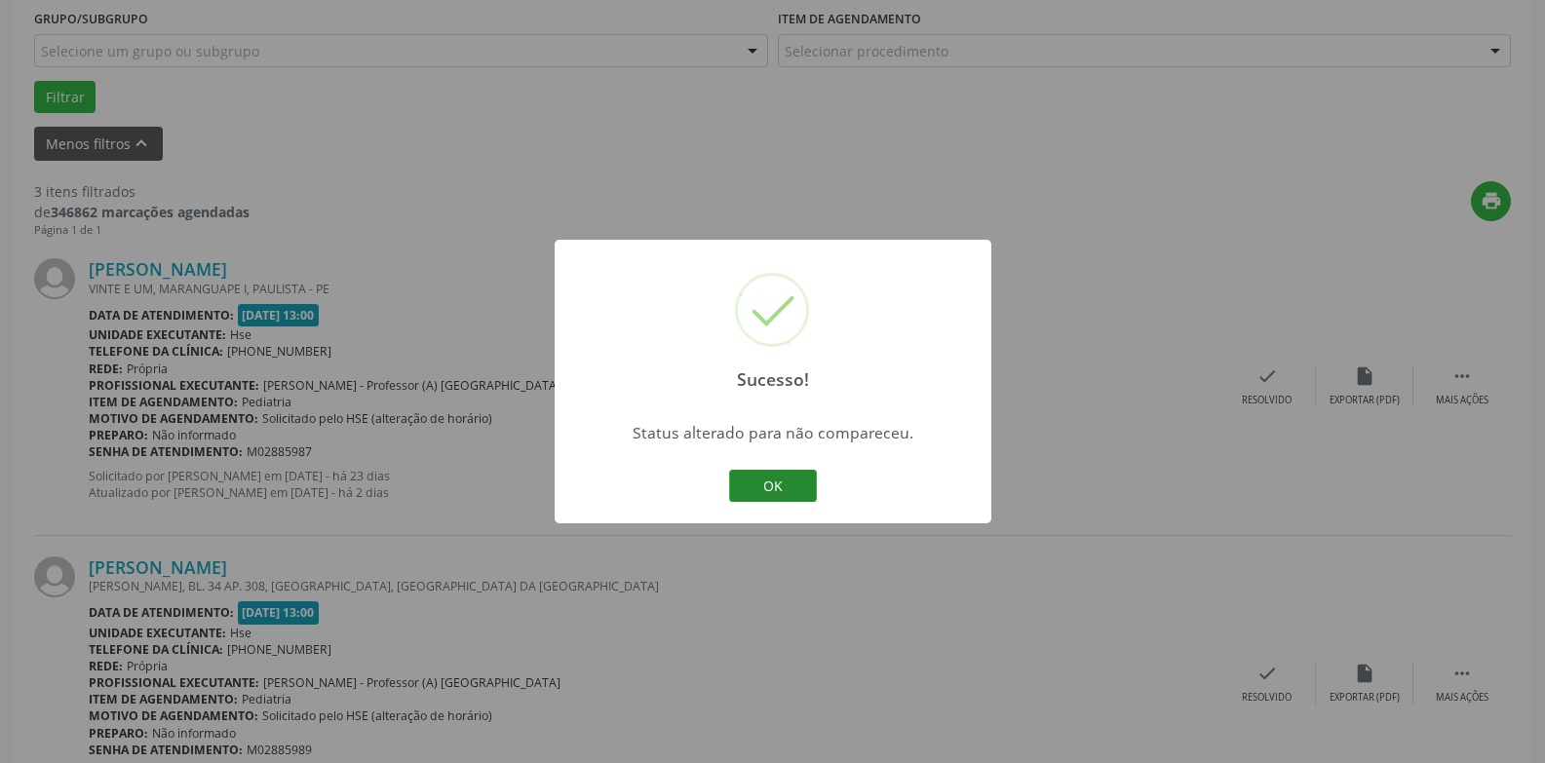
click at [774, 476] on button "OK" at bounding box center [773, 486] width 88 height 33
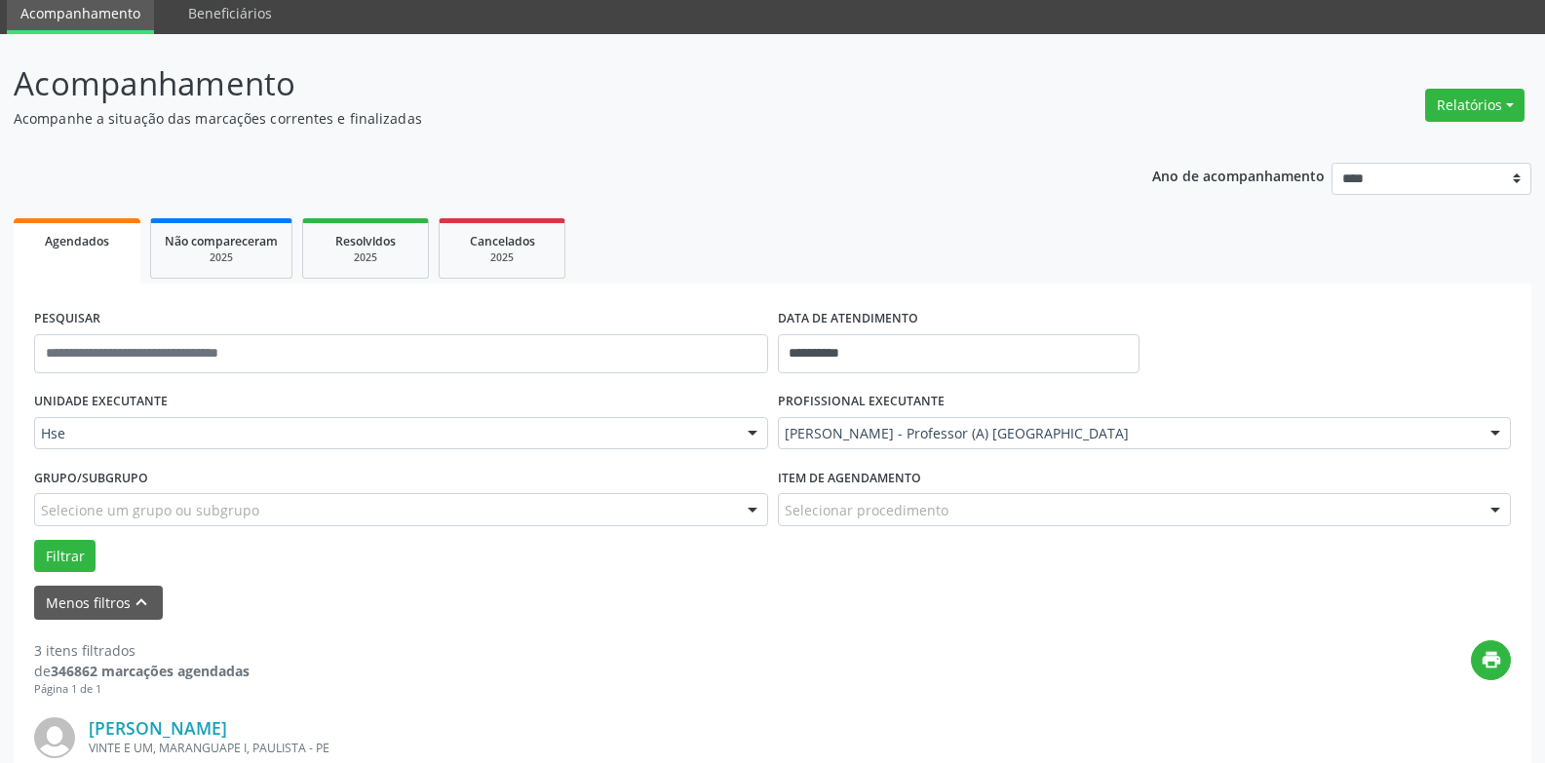
scroll to position [39, 0]
